Goal: Check status: Check status

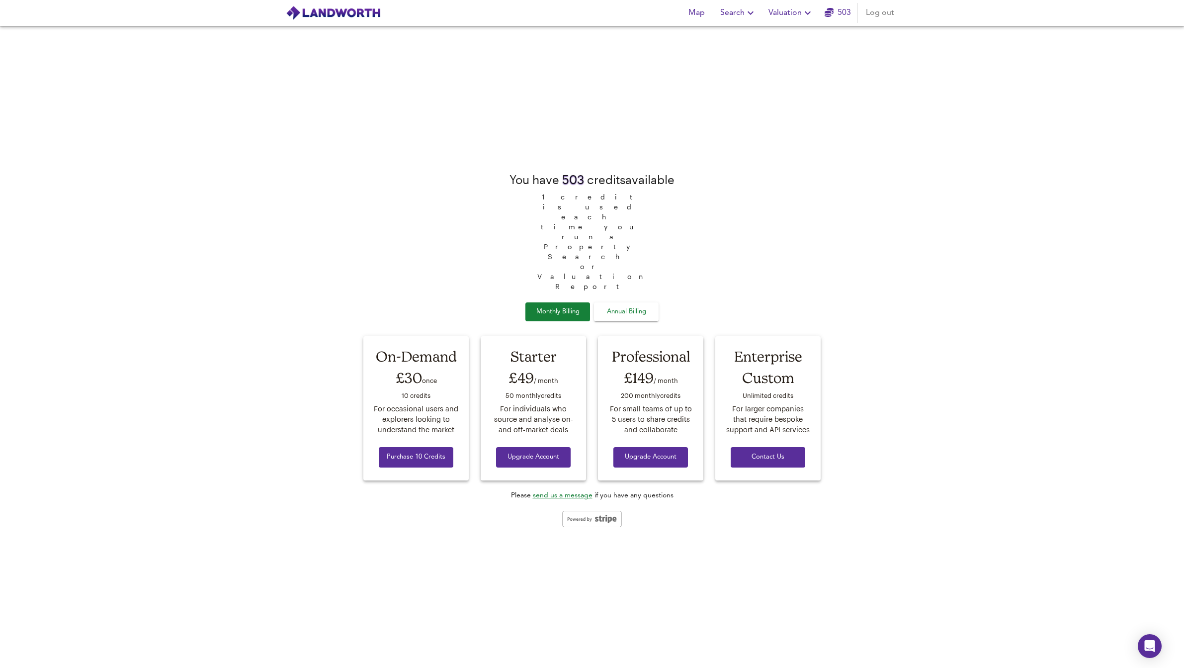
click at [801, 13] on span "Valuation" at bounding box center [791, 13] width 45 height 14
click at [794, 49] on li "Valuation Report History" at bounding box center [791, 54] width 119 height 18
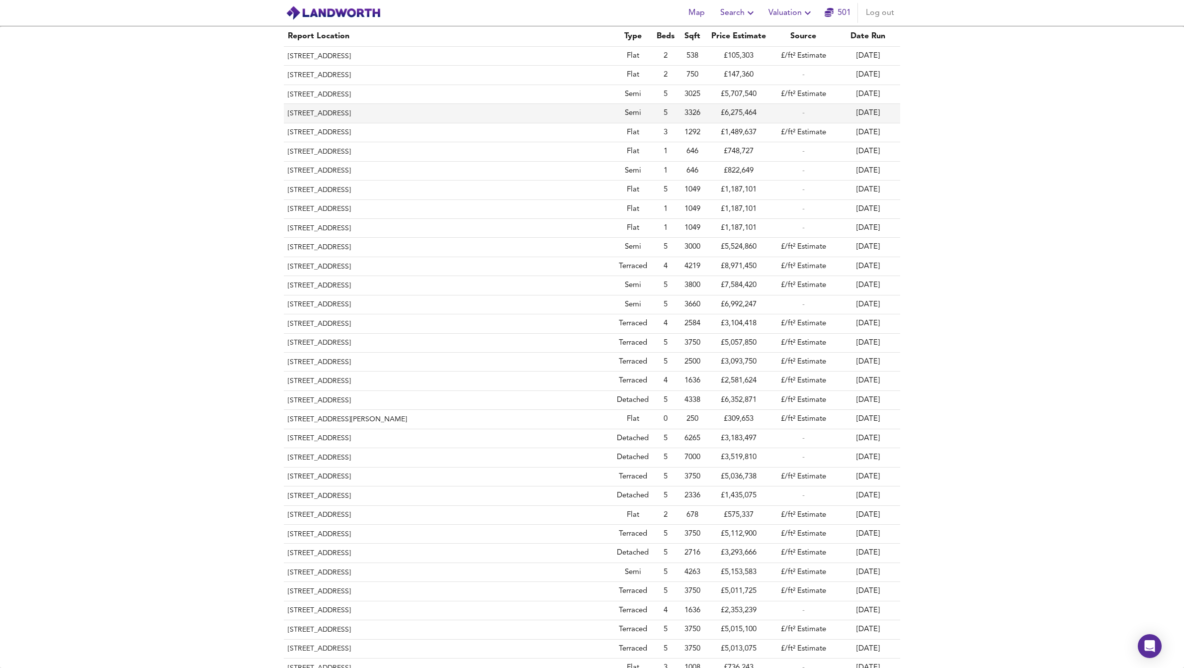
click at [383, 112] on th "[STREET_ADDRESS]" at bounding box center [448, 113] width 329 height 19
click at [519, 89] on th "[STREET_ADDRESS]" at bounding box center [448, 94] width 329 height 19
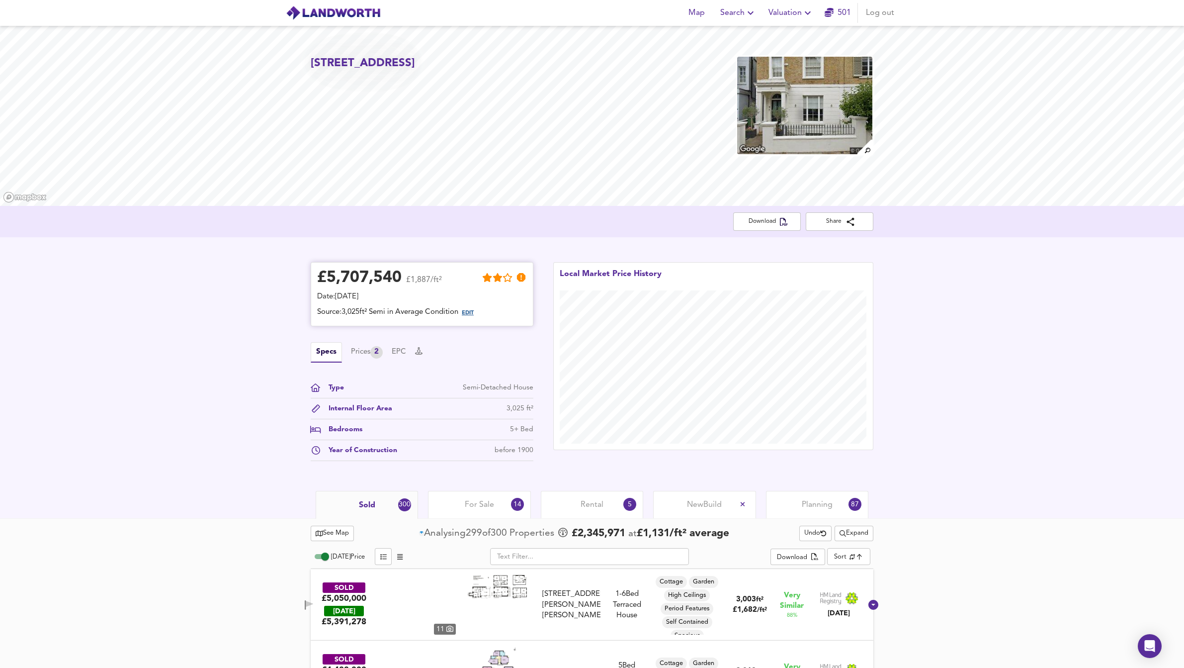
click at [489, 320] on div "£ 5,707,540 £1,887/ft² Date: [DATE] Source: 3,025ft² Semi in Average Condition …" at bounding box center [422, 294] width 223 height 64
click at [471, 311] on span "EDIT" at bounding box center [468, 312] width 12 height 5
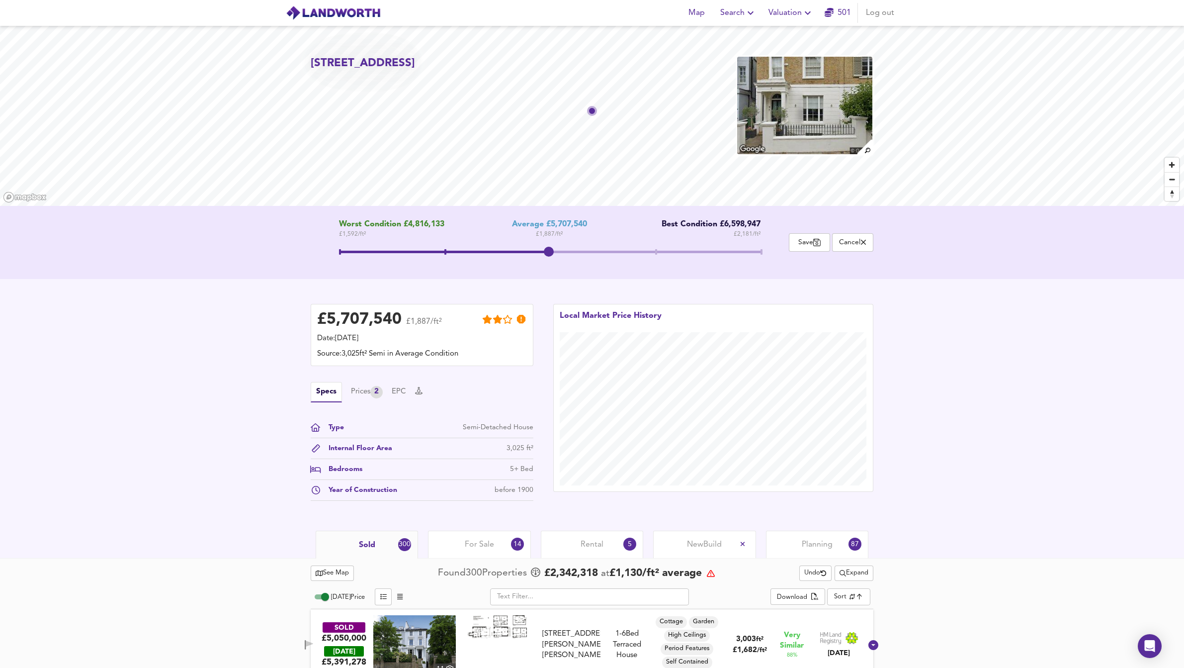
click at [654, 253] on span at bounding box center [550, 253] width 422 height 18
click at [761, 251] on span at bounding box center [762, 251] width 2 height 5
click at [655, 251] on span at bounding box center [550, 253] width 422 height 18
click at [544, 247] on span at bounding box center [550, 253] width 422 height 18
click at [647, 249] on span at bounding box center [550, 253] width 422 height 18
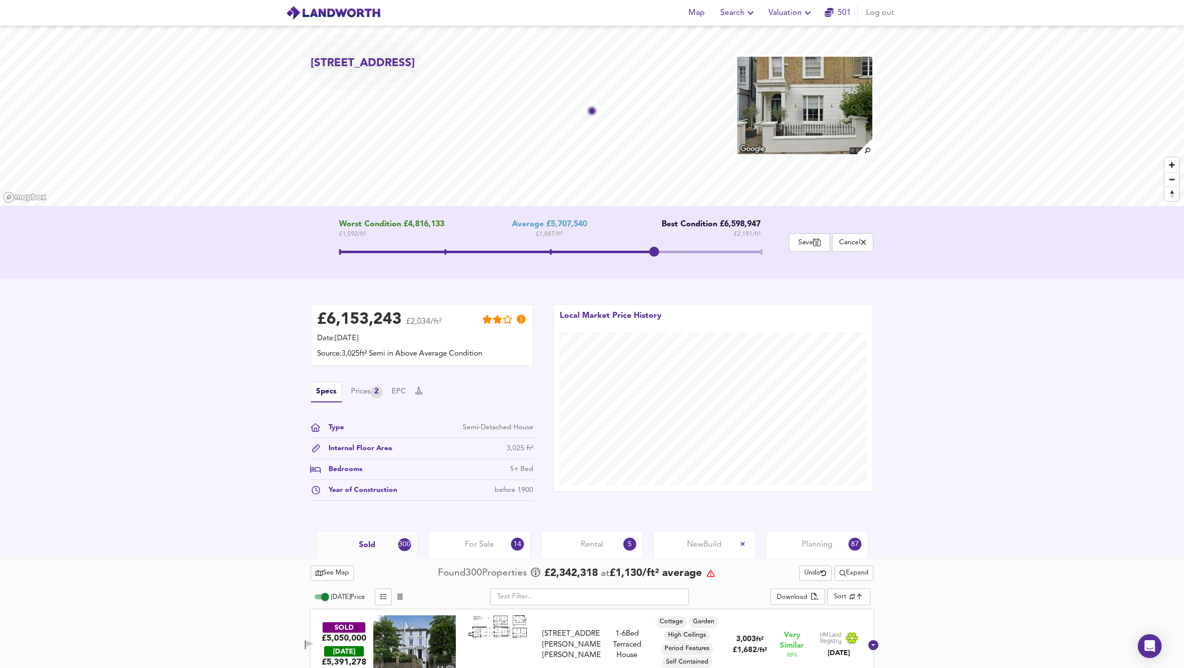
click at [553, 244] on span at bounding box center [550, 253] width 422 height 18
click at [661, 253] on span at bounding box center [550, 253] width 422 height 18
click at [761, 253] on span at bounding box center [550, 253] width 422 height 18
click at [412, 196] on div "[STREET_ADDRESS] Worst Condition £4,816,133 £ 1,592 / ft² Average £5,707,540 £ …" at bounding box center [592, 278] width 1184 height 505
click at [308, 220] on div "Worst Condition £4,816,133 £ 1,592 / ft² Average £5,707,540 £ 1,887 / ft² Best …" at bounding box center [592, 242] width 587 height 45
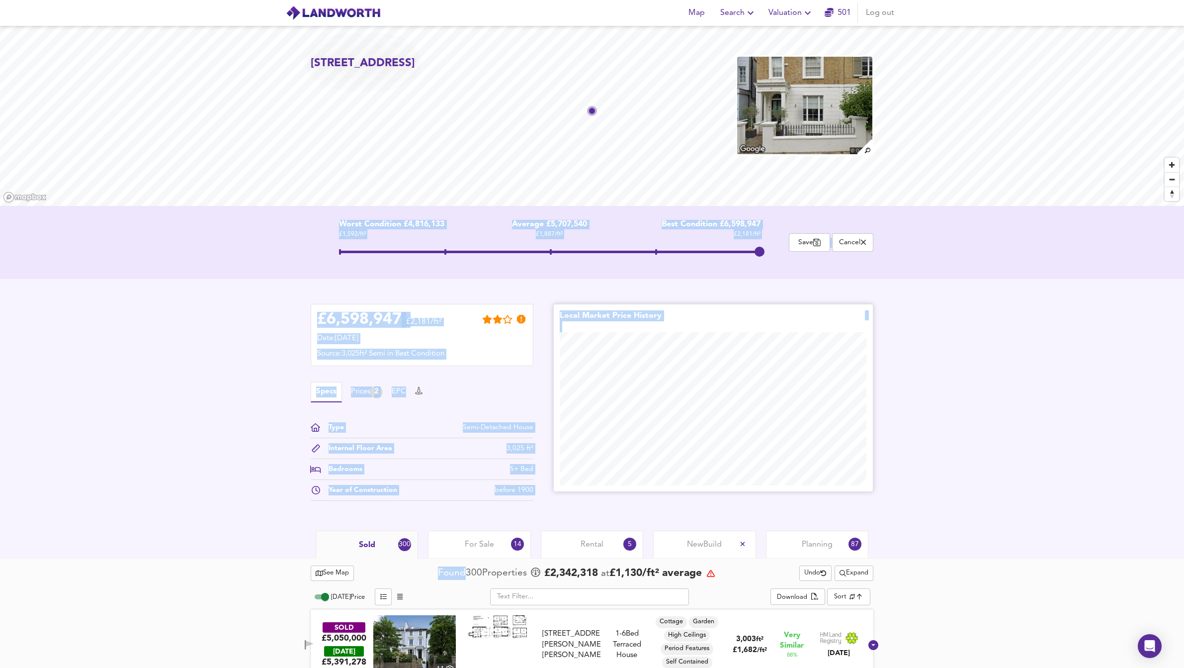
click at [738, 348] on div "[STREET_ADDRESS] Worst Condition £4,816,133 £ 1,592 / ft² Average £5,707,540 £ …" at bounding box center [592, 278] width 1184 height 505
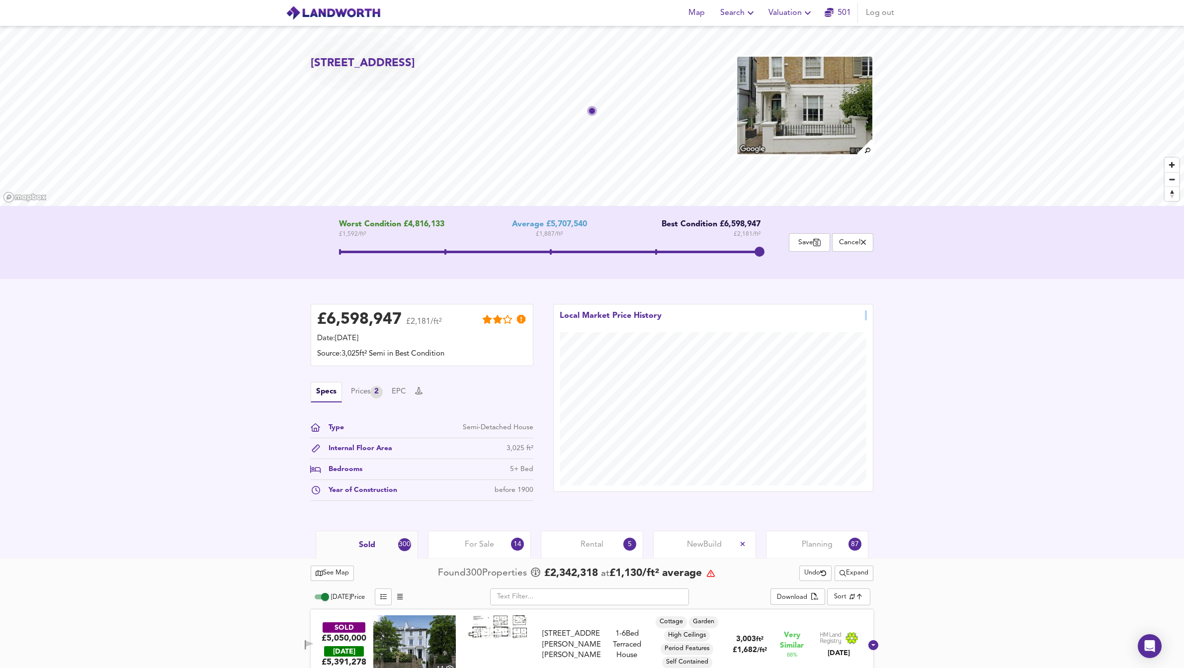
click at [831, 297] on div "Local Market Price History" at bounding box center [713, 405] width 340 height 222
click at [858, 239] on span "Cancel" at bounding box center [853, 242] width 30 height 9
